Goal: Task Accomplishment & Management: Use online tool/utility

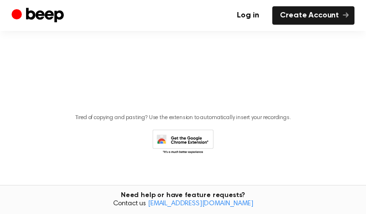
scroll to position [513, 0]
click at [229, 25] on link "Log in" at bounding box center [247, 15] width 37 height 18
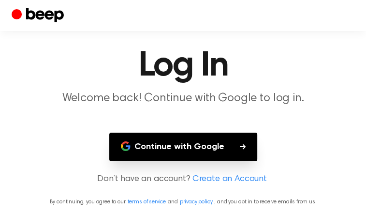
scroll to position [134, 0]
click at [206, 133] on button "Continue with Google" at bounding box center [183, 147] width 148 height 29
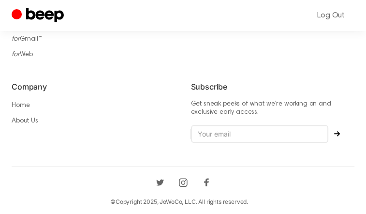
scroll to position [774, 0]
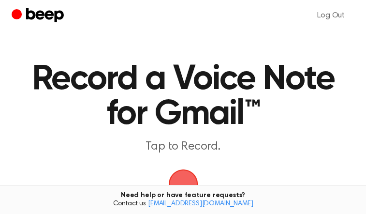
click at [42, 22] on icon "Beep" at bounding box center [45, 15] width 38 height 15
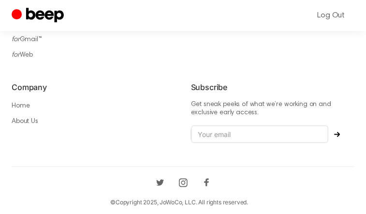
scroll to position [1113, 0]
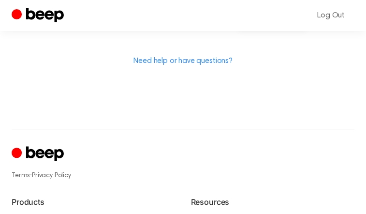
scroll to position [290, 0]
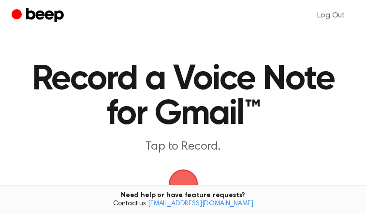
click at [308, 27] on ul "Log Out" at bounding box center [331, 15] width 47 height 23
click at [35, 31] on div "Log Out" at bounding box center [183, 15] width 343 height 31
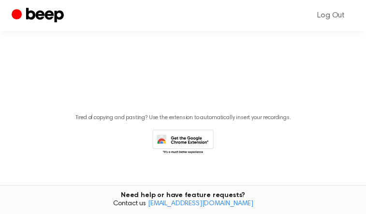
scroll to position [380, 0]
click at [182, 31] on span "button" at bounding box center [183, 14] width 33 height 33
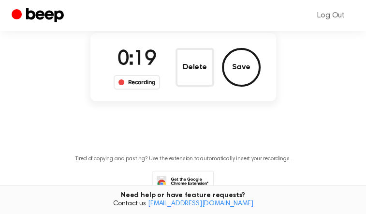
scroll to position [165, 0]
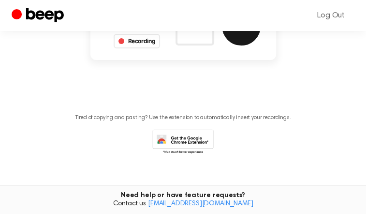
click at [261, 46] on button "Save" at bounding box center [241, 26] width 39 height 39
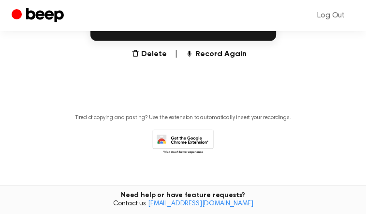
scroll to position [351, 0]
click at [230, 60] on button "Record Again" at bounding box center [215, 54] width 61 height 12
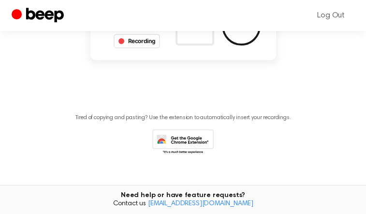
click at [223, 155] on div "Log Out Record a Beep Recording in progress. 0:06 Recording Delete Save Tired o…" at bounding box center [183, 35] width 366 height 357
